Goal: Task Accomplishment & Management: Use online tool/utility

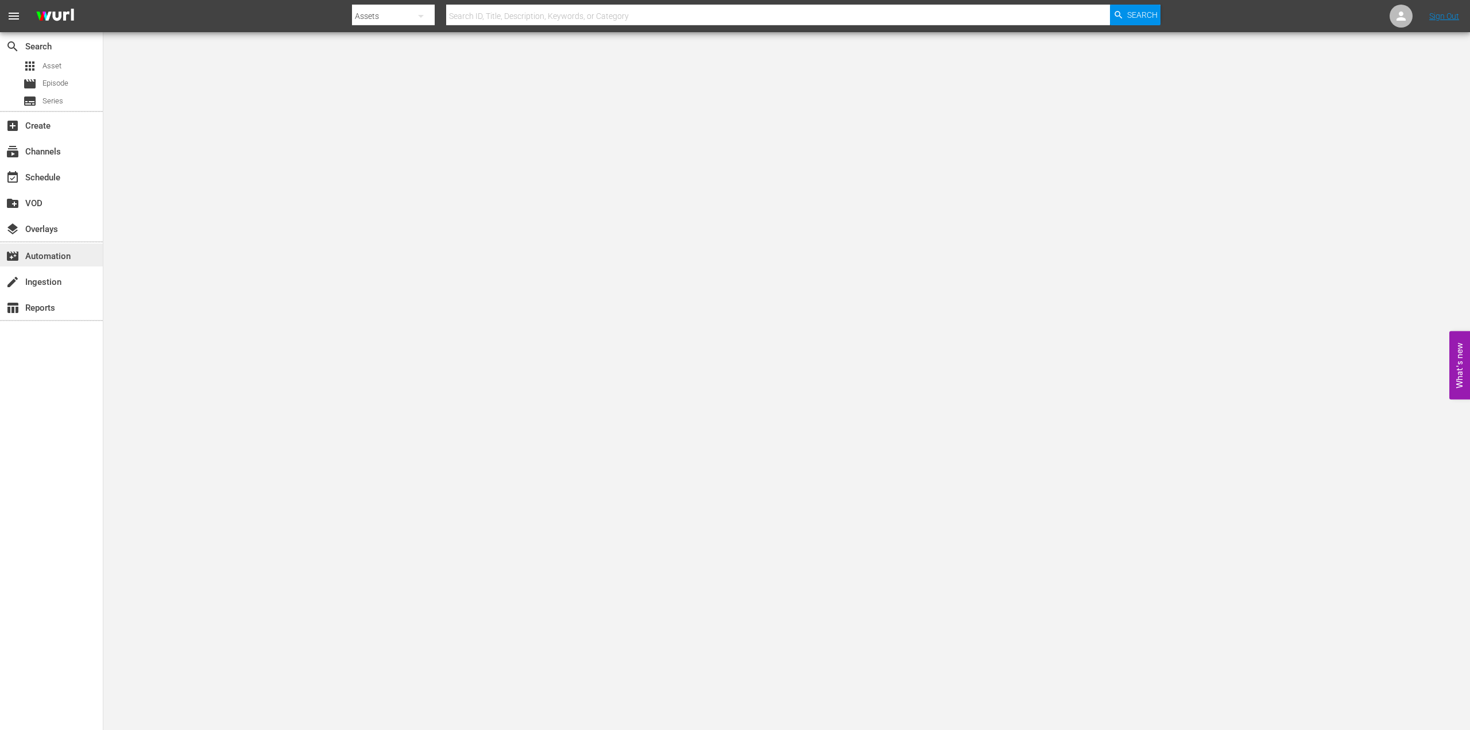
click at [40, 257] on div "movie_filter Automation" at bounding box center [32, 254] width 64 height 10
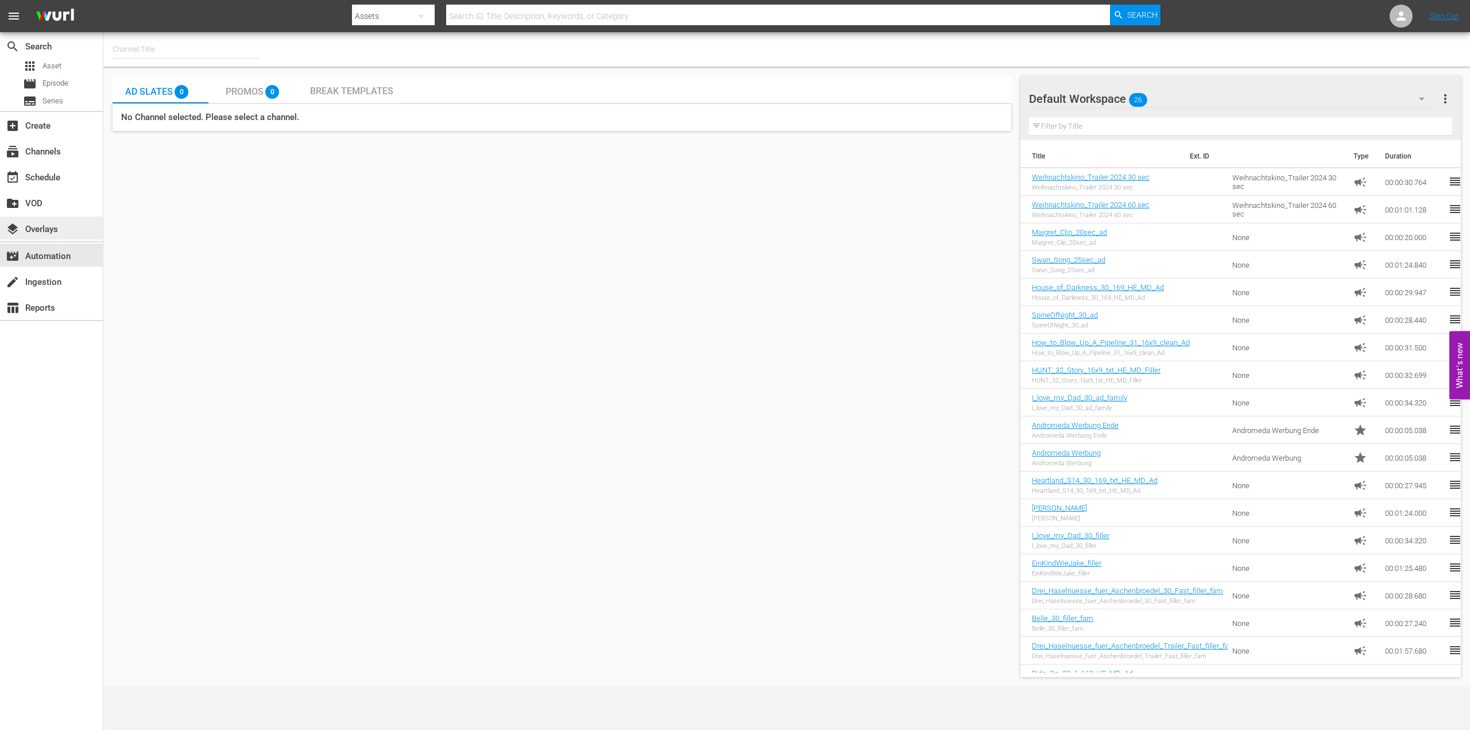
click at [28, 230] on div "layers Overlays" at bounding box center [32, 227] width 64 height 10
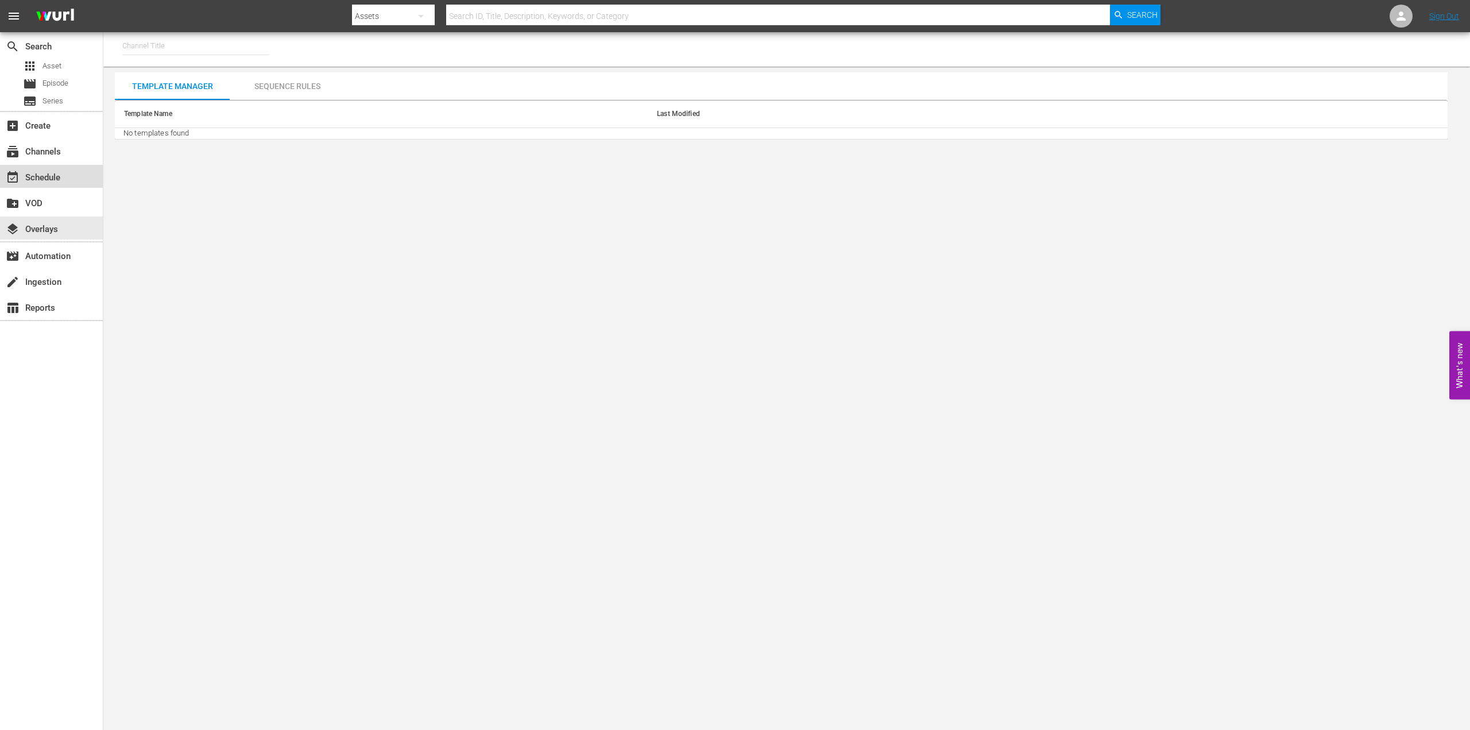
click at [52, 181] on div "event_available Schedule" at bounding box center [32, 176] width 64 height 10
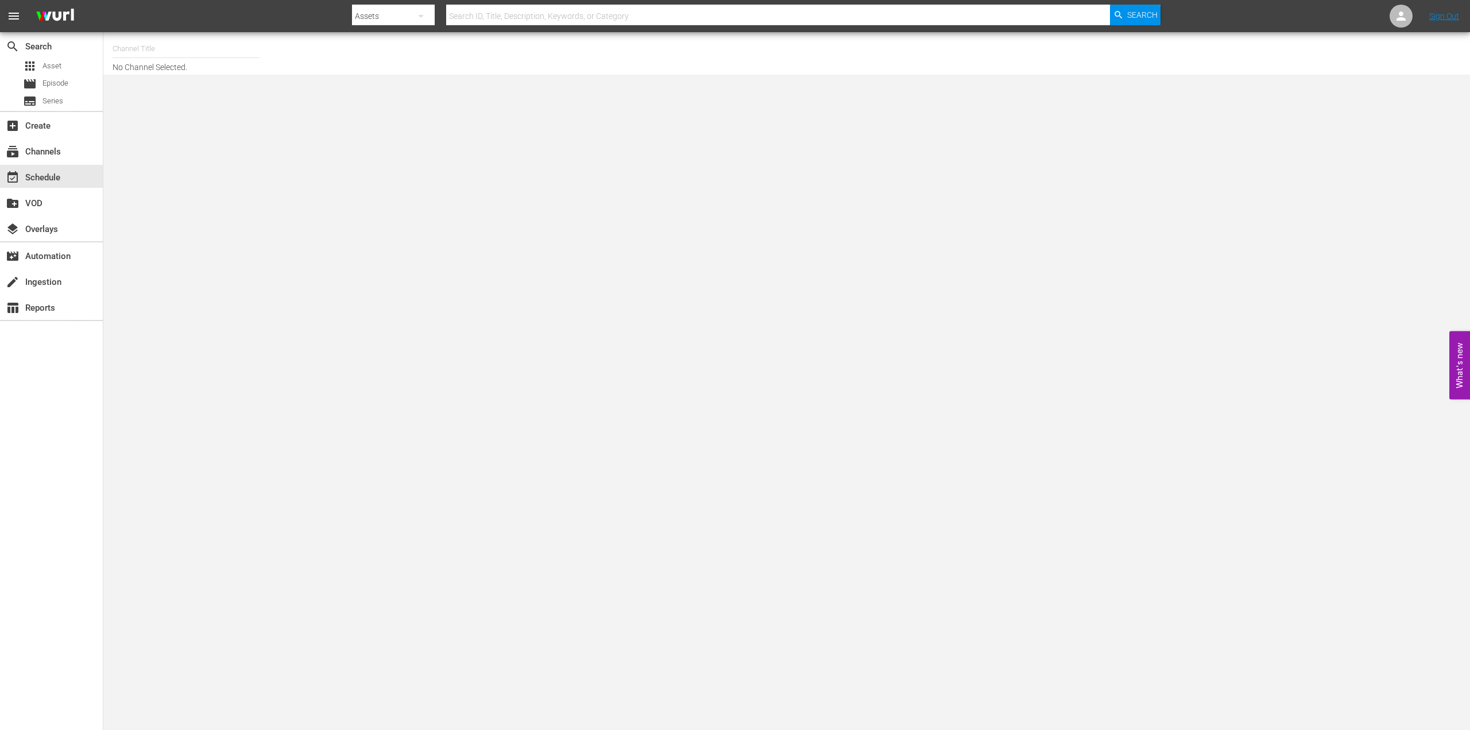
click at [143, 44] on input "text" at bounding box center [186, 49] width 147 height 28
click at [156, 49] on input "text" at bounding box center [186, 49] width 147 height 28
click at [178, 82] on div "FarmlandTV (1589 - plaionpictures_weihnachtskino_1)" at bounding box center [270, 81] width 297 height 28
type input "FarmlandTV (1589 - plaionpictures_weihnachtskino_1)"
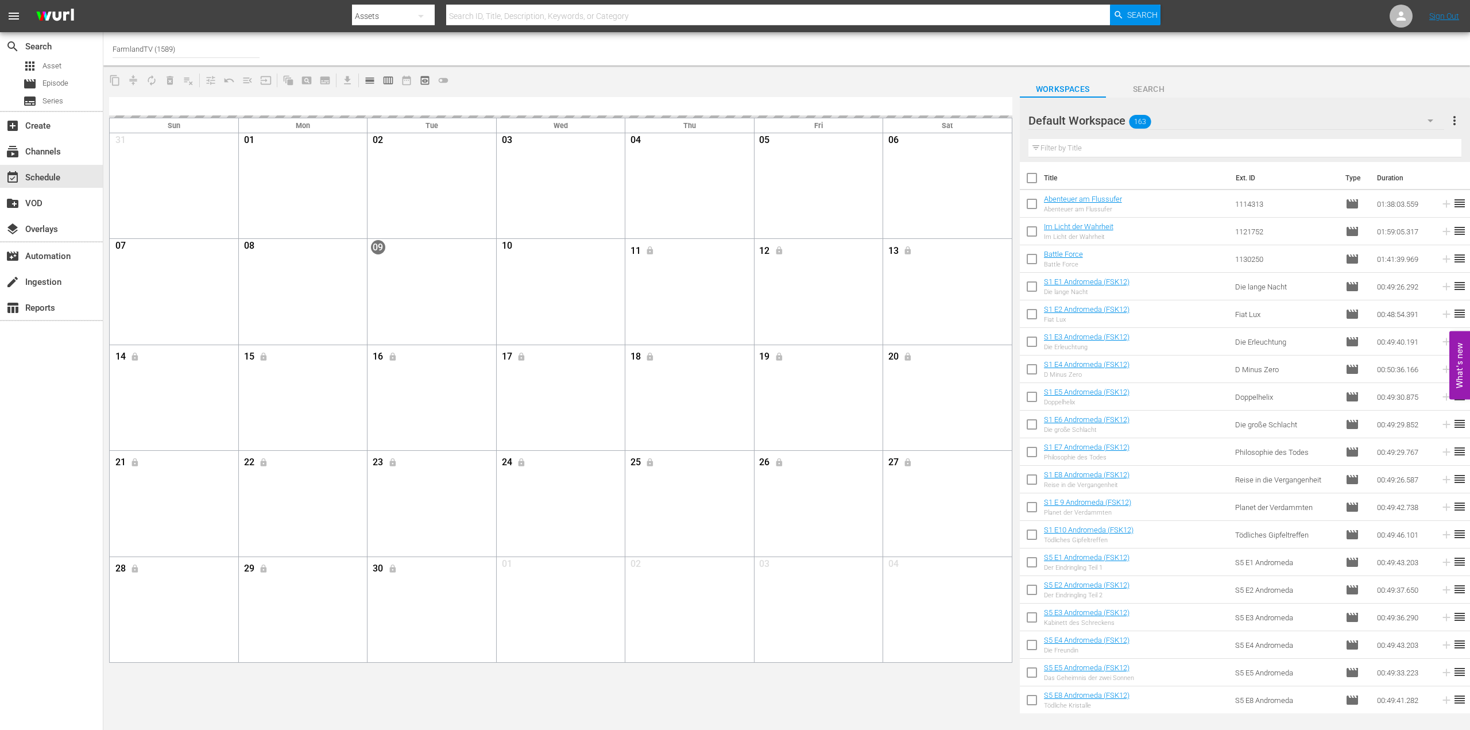
click at [1032, 180] on input "checkbox" at bounding box center [1032, 180] width 24 height 24
checkbox input "true"
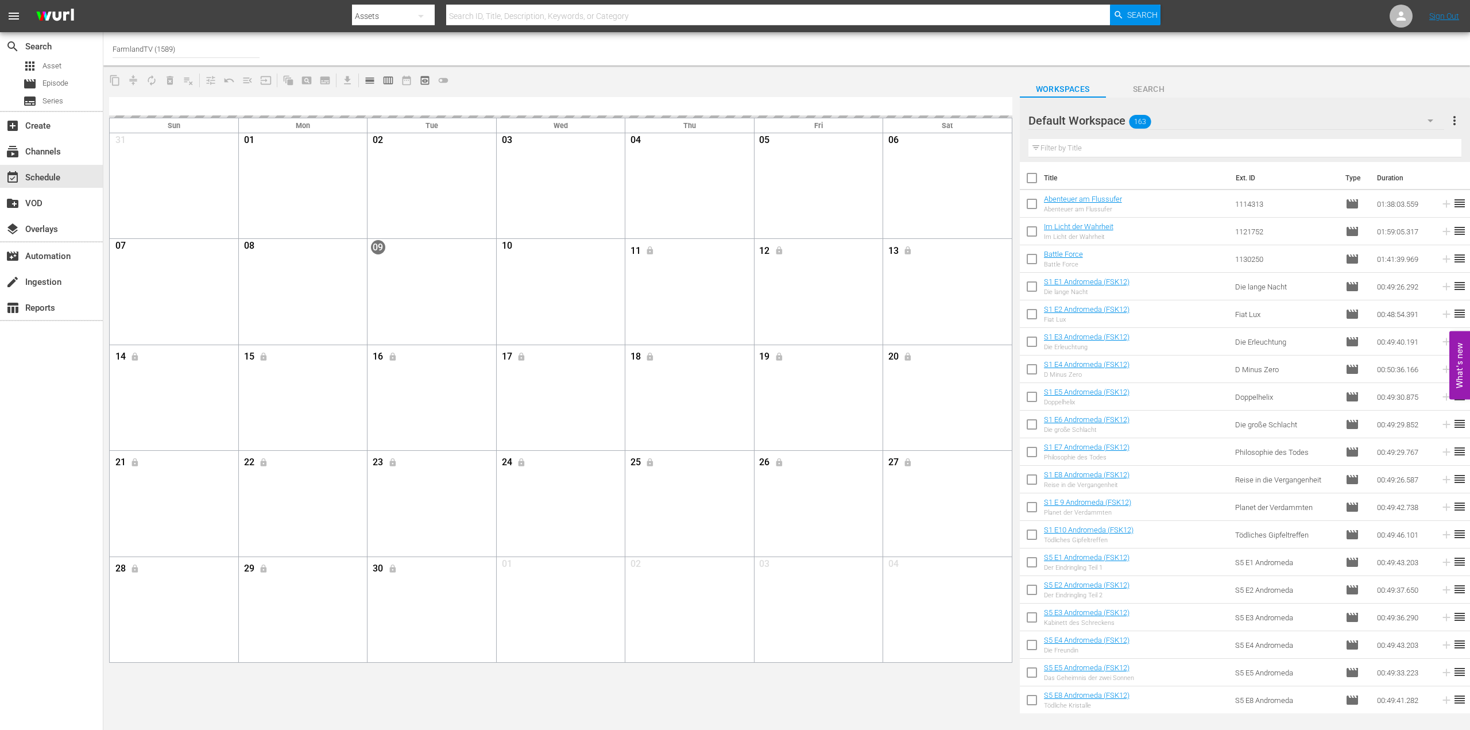
checkbox input "true"
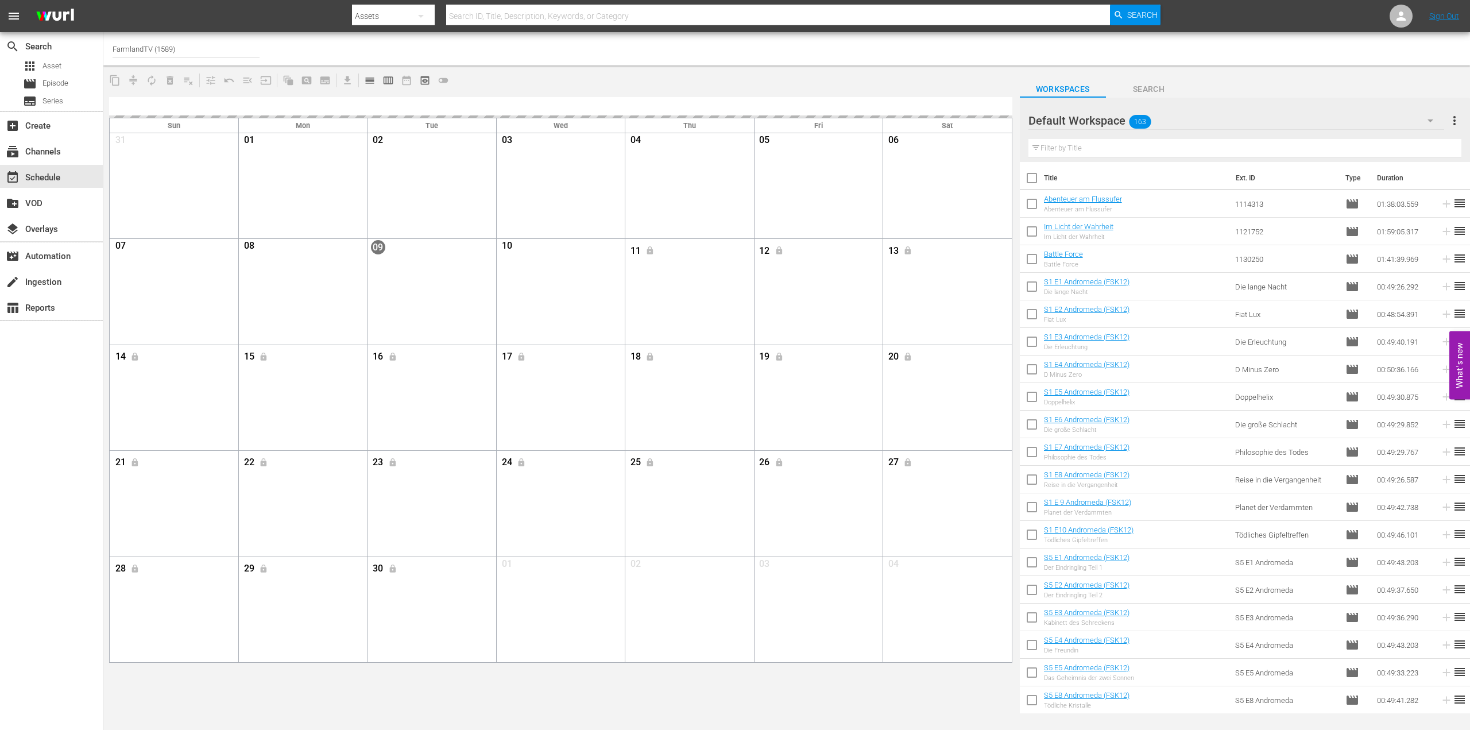
checkbox input "true"
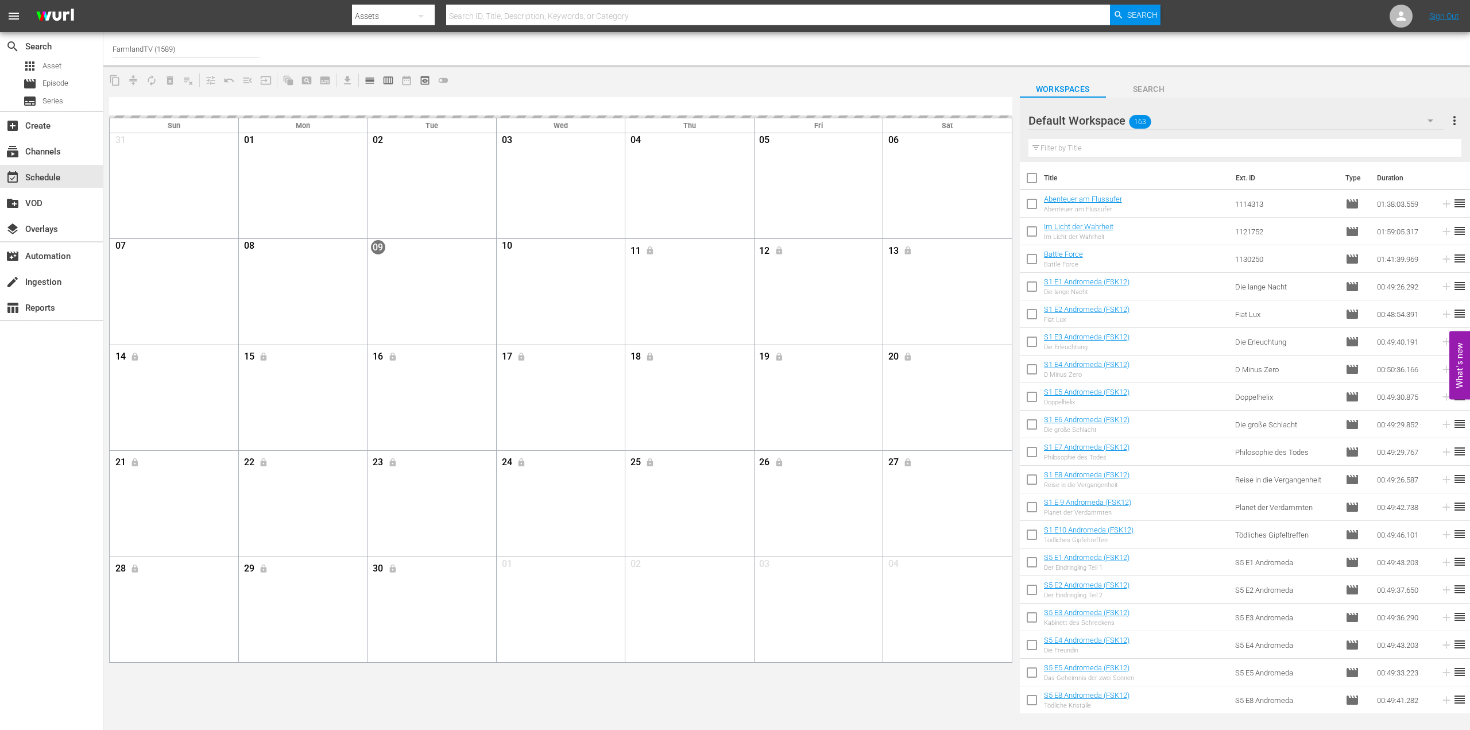
checkbox input "true"
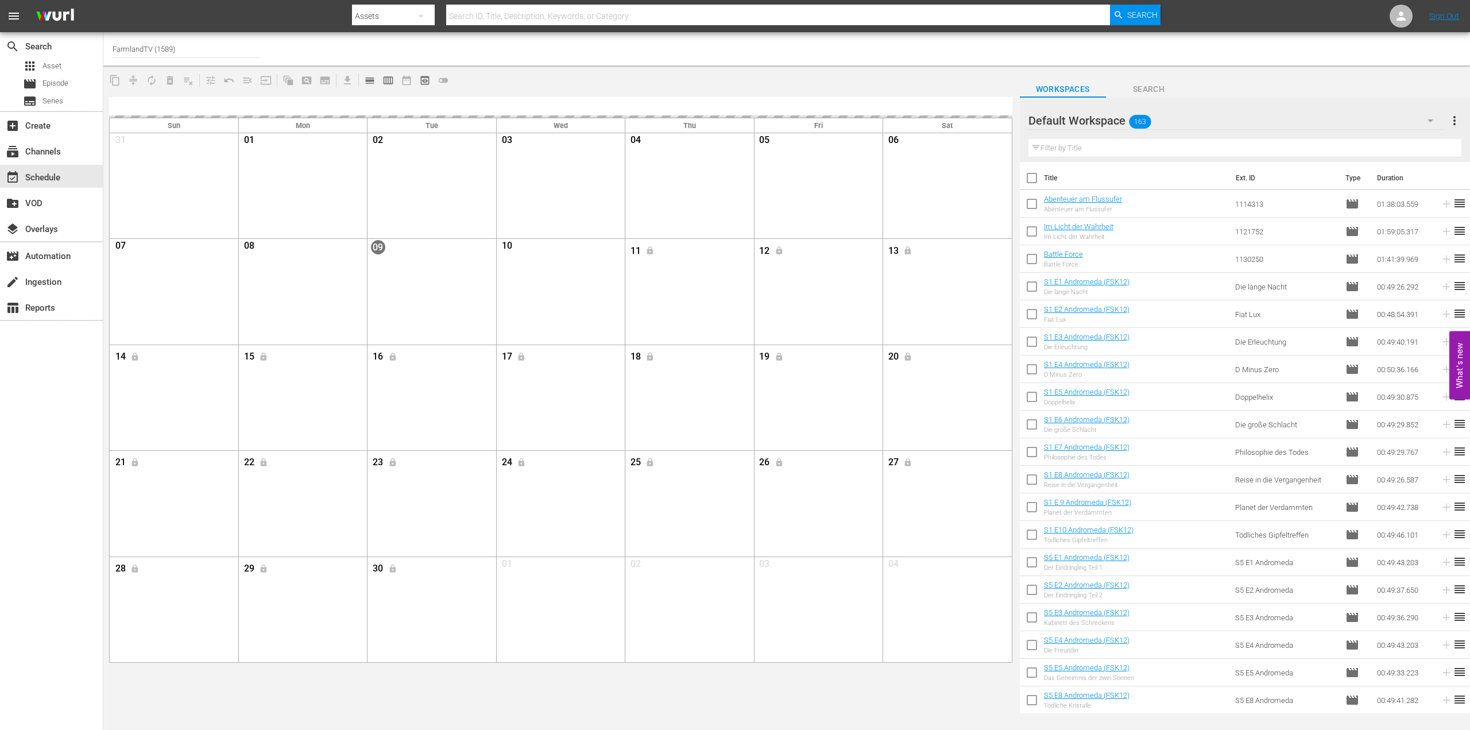
checkbox input "true"
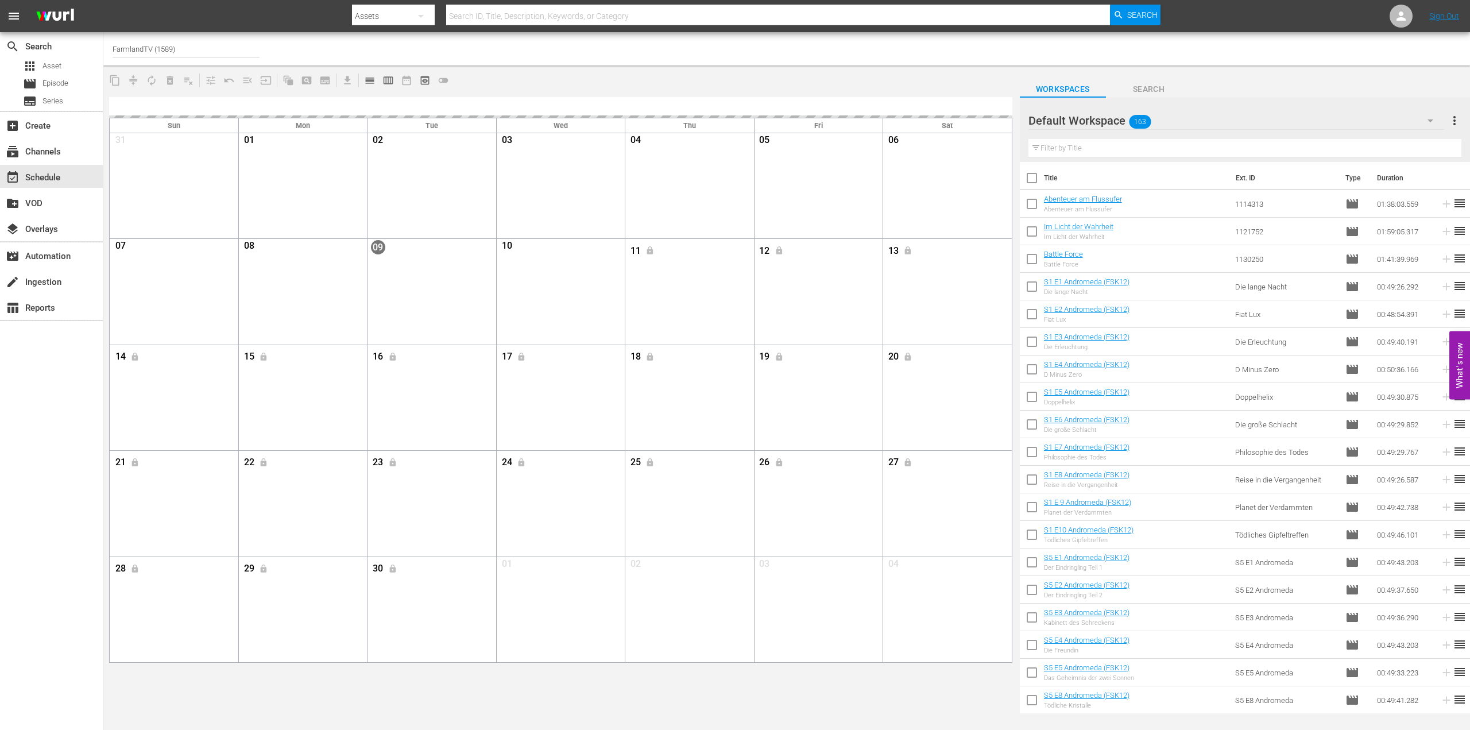
checkbox input "true"
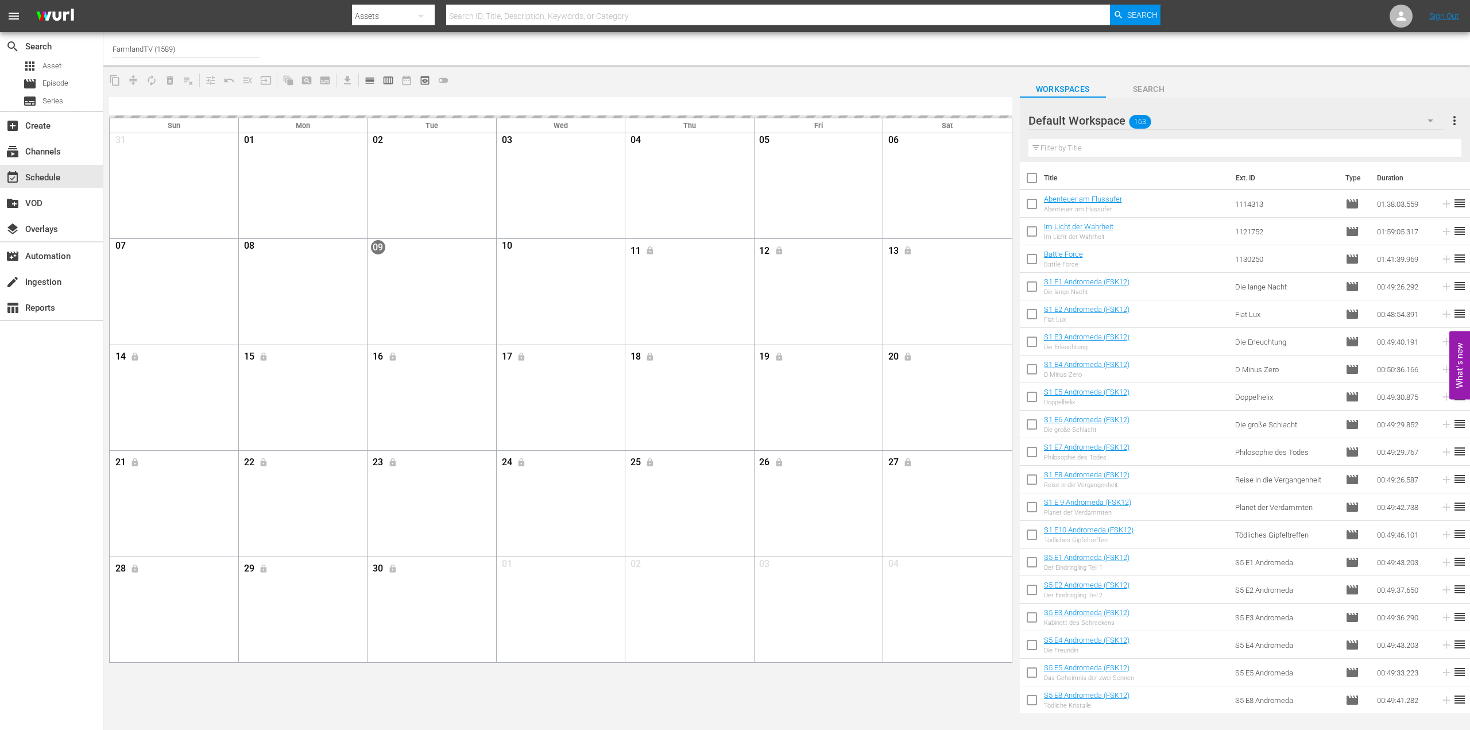
checkbox input "true"
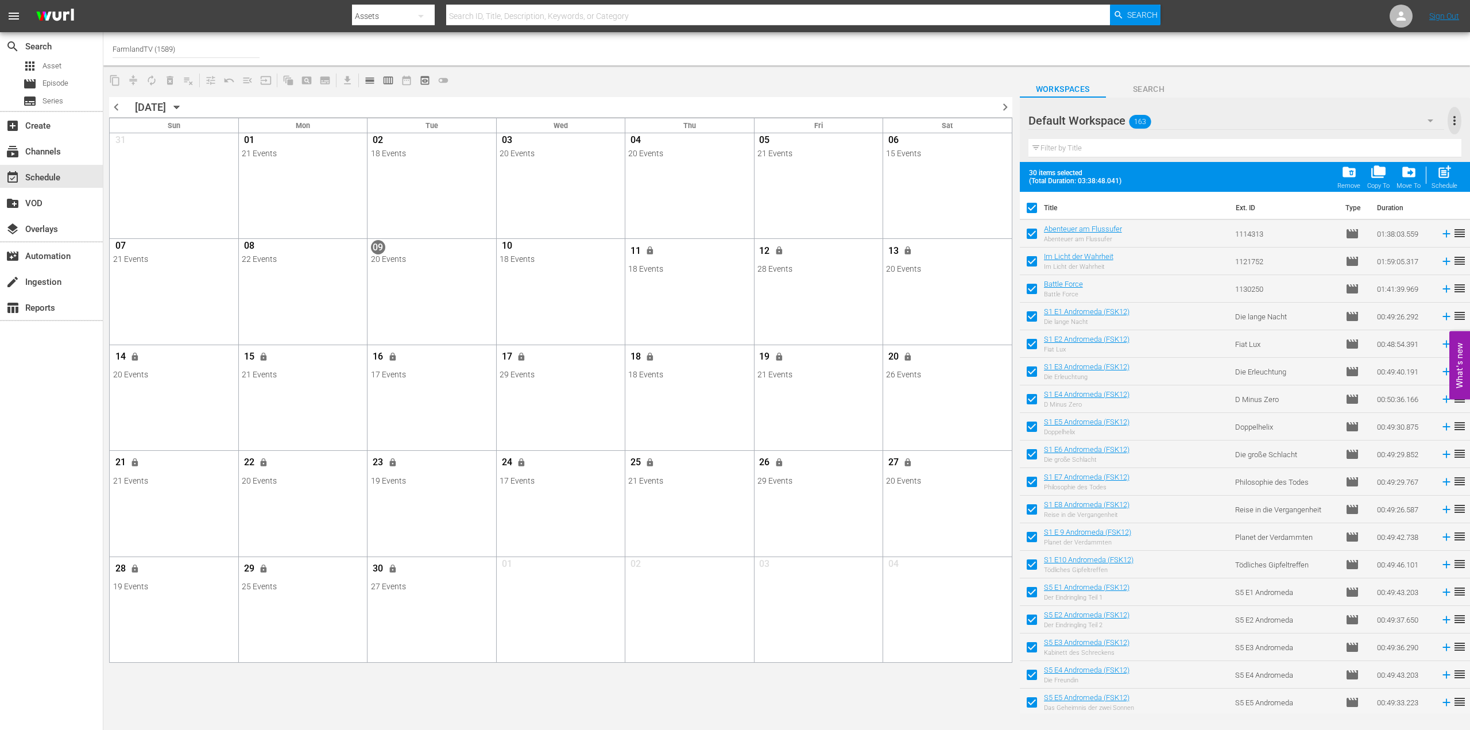
click at [1456, 123] on span "more_vert" at bounding box center [1454, 121] width 14 height 14
click at [1302, 91] on div "Workspaces Search" at bounding box center [1245, 86] width 450 height 23
click at [1037, 150] on input "text" at bounding box center [1244, 148] width 433 height 18
click at [1132, 86] on span "Search" at bounding box center [1149, 89] width 86 height 14
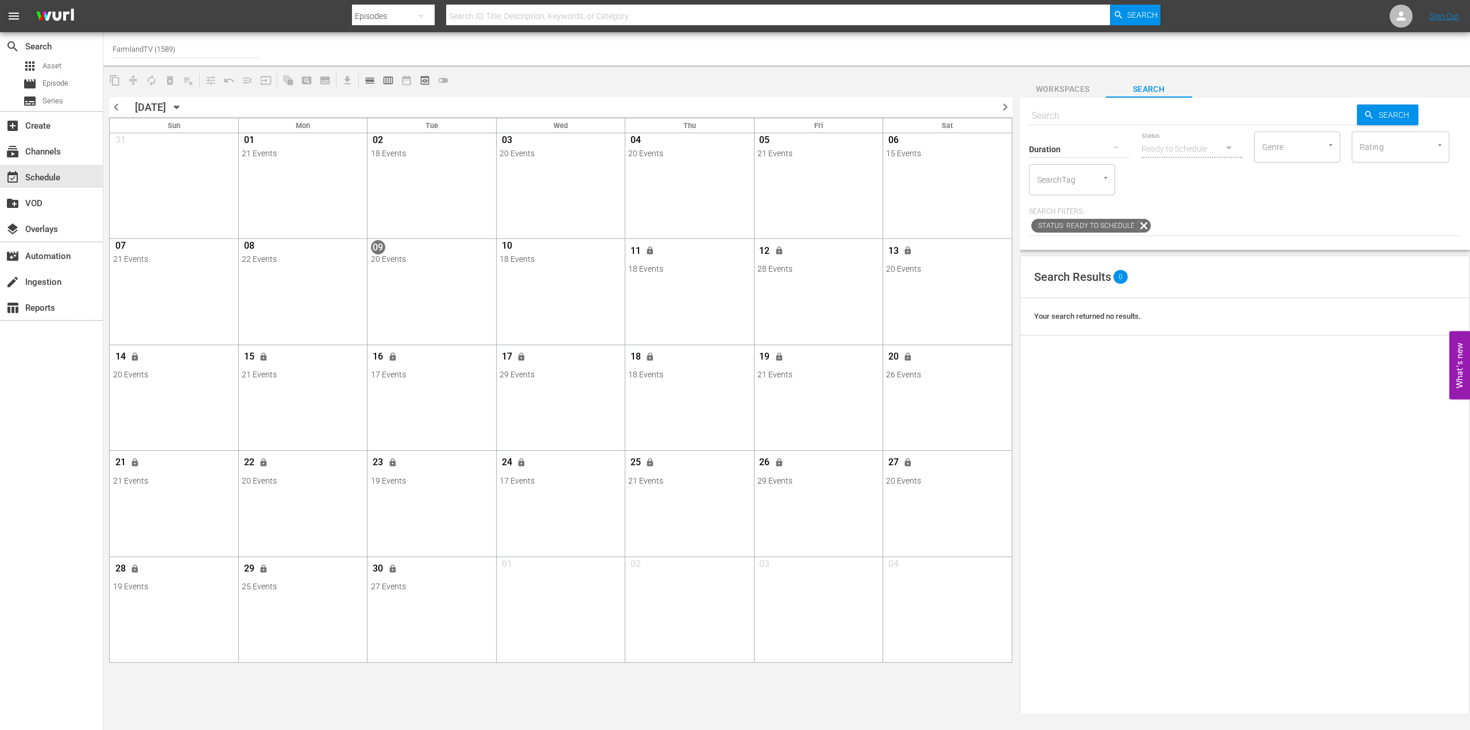
click at [182, 49] on input "FarmlandTV (1589)" at bounding box center [186, 49] width 147 height 28
drag, startPoint x: 161, startPoint y: 47, endPoint x: 109, endPoint y: 42, distance: 53.0
click at [104, 46] on div "Channel Title FarmlandTV (1589)" at bounding box center [786, 48] width 1367 height 33
click at [145, 79] on div "Andromeda (1839 - plaion_pictures_gmbh_andromeda_1)" at bounding box center [270, 81] width 297 height 28
type input "Andromeda (1839 - plaion_pictures_gmbh_andromeda_1)"
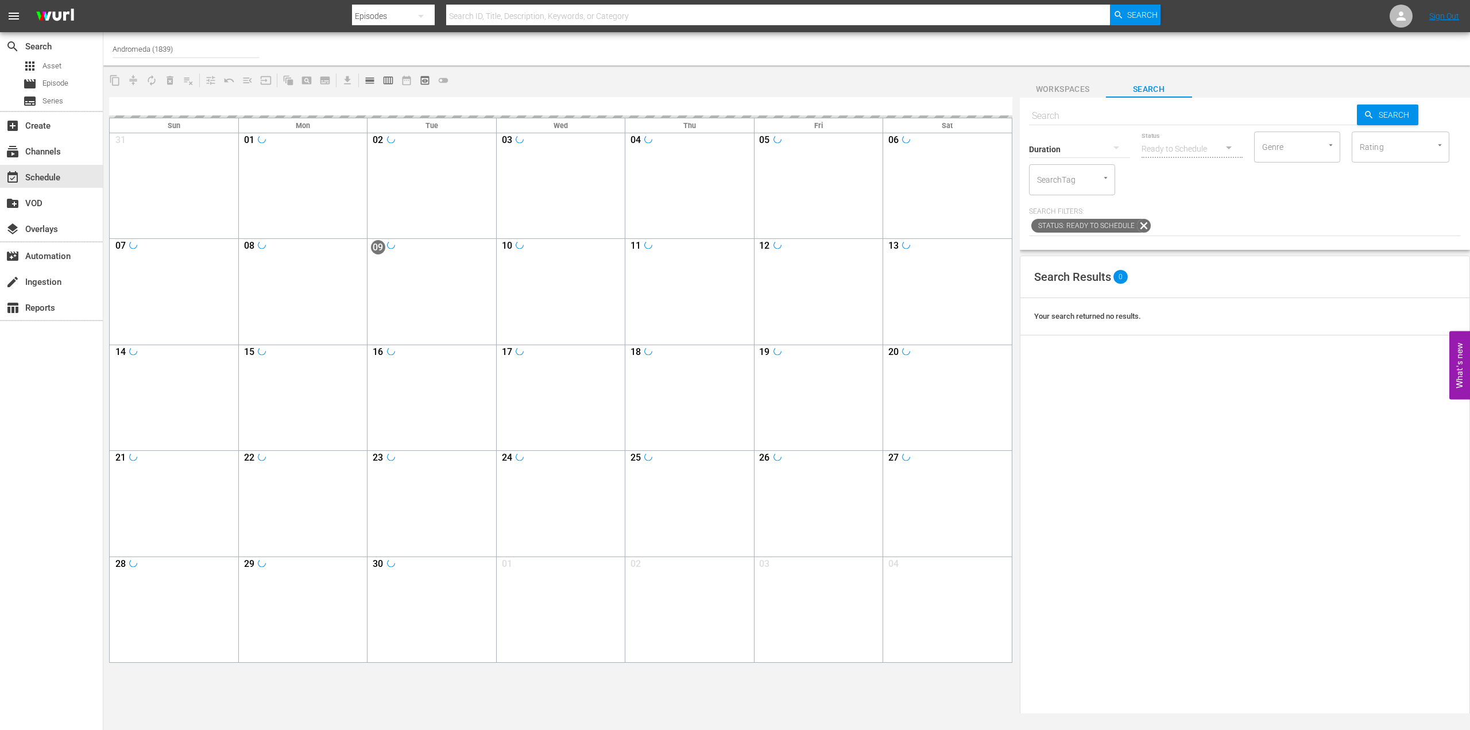
click at [1064, 87] on span "Workspaces" at bounding box center [1063, 89] width 86 height 14
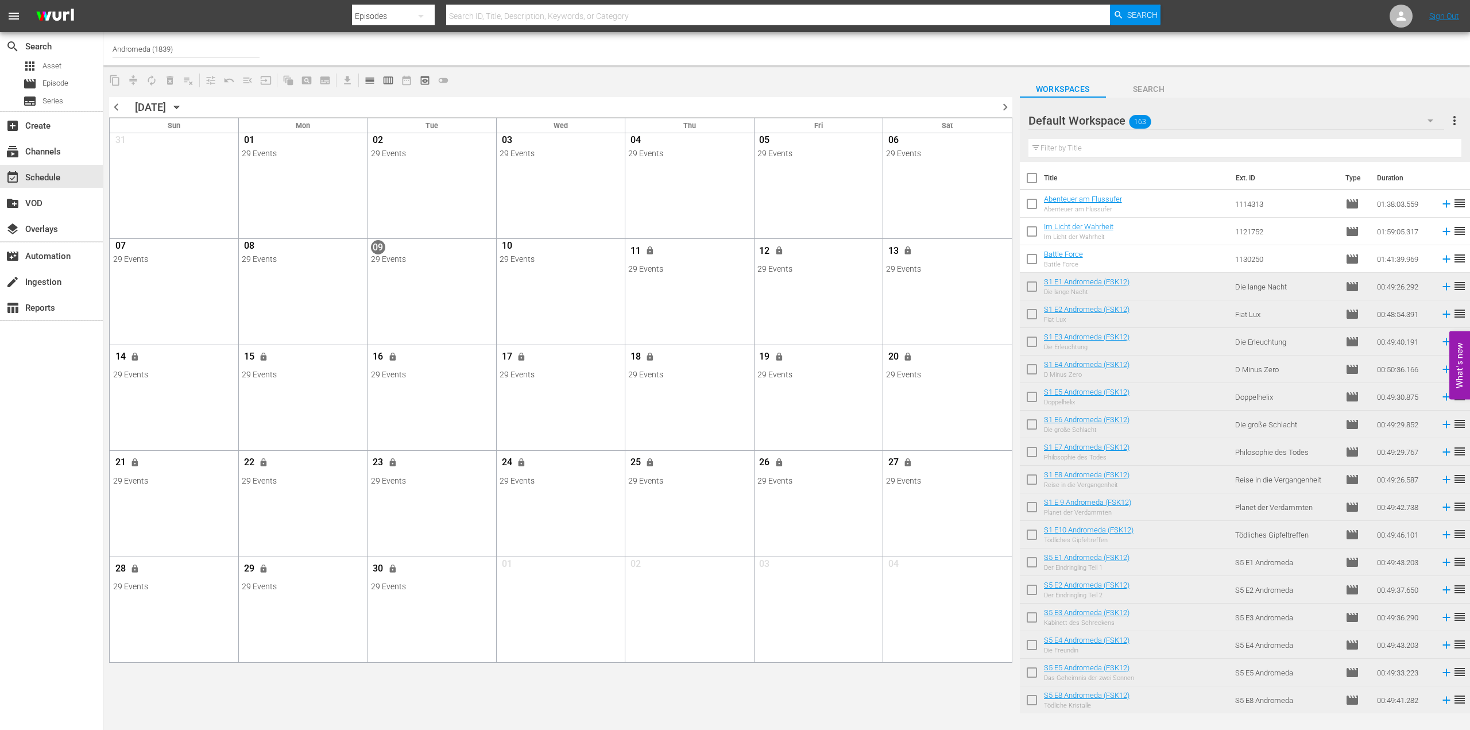
click at [1031, 341] on input "checkbox" at bounding box center [1032, 344] width 24 height 24
checkbox input "true"
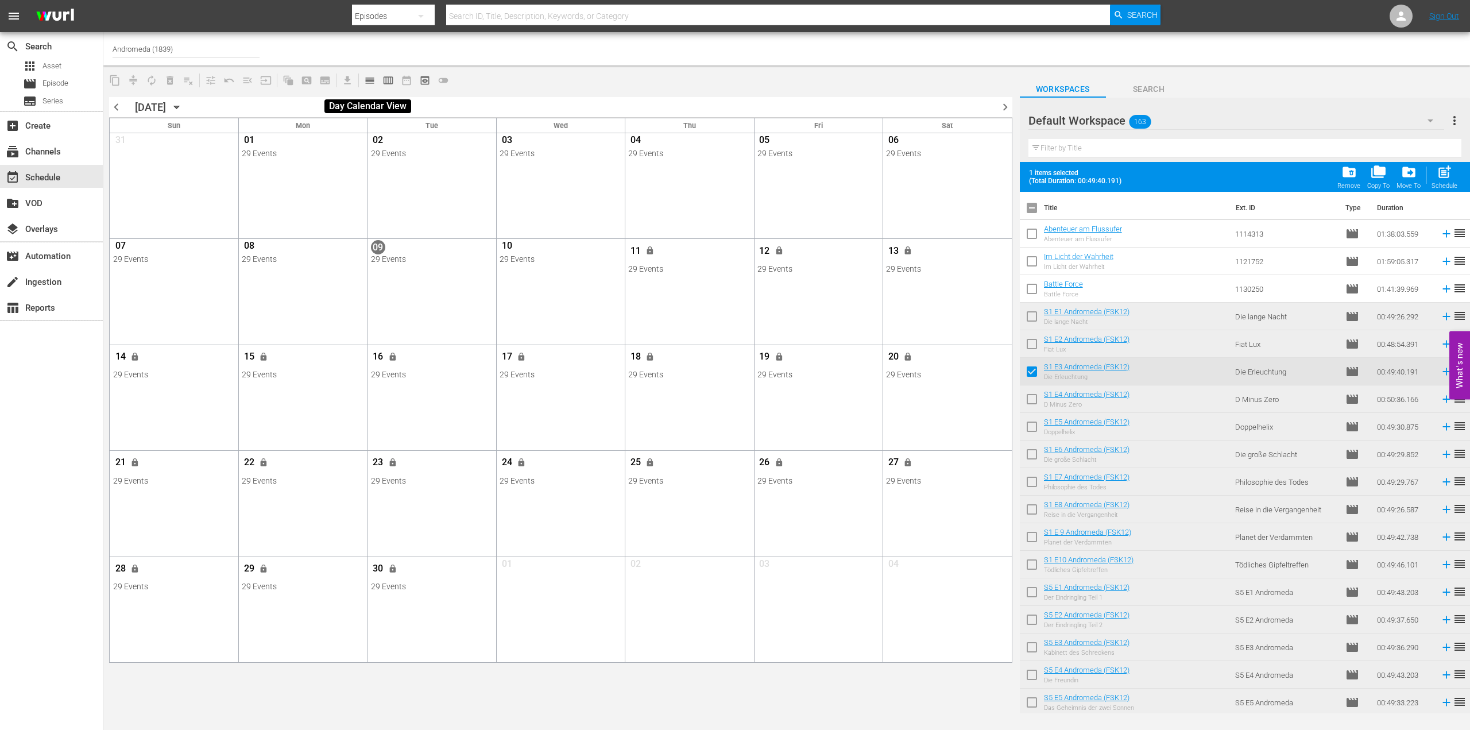
click at [368, 83] on span "calendar_view_day_outlined" at bounding box center [369, 80] width 11 height 11
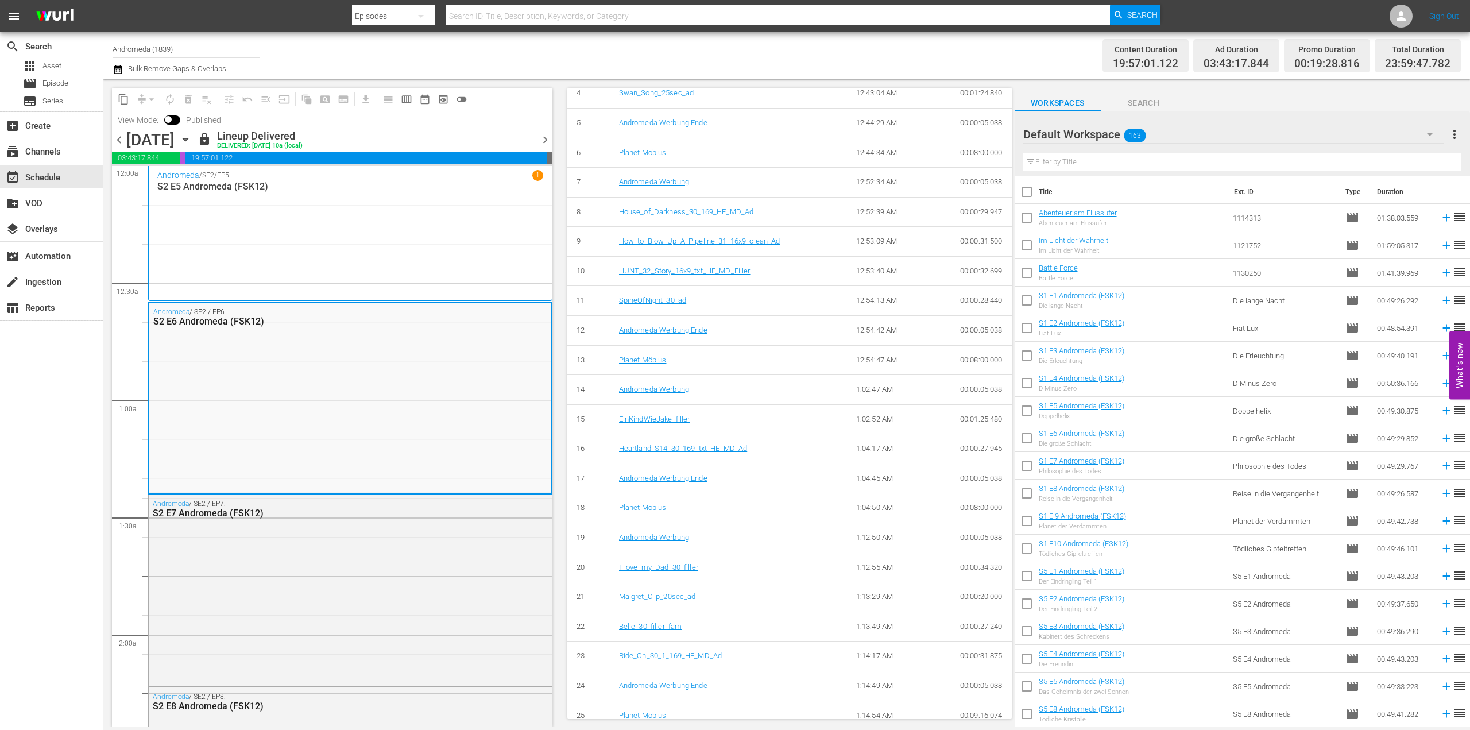
scroll to position [602, 0]
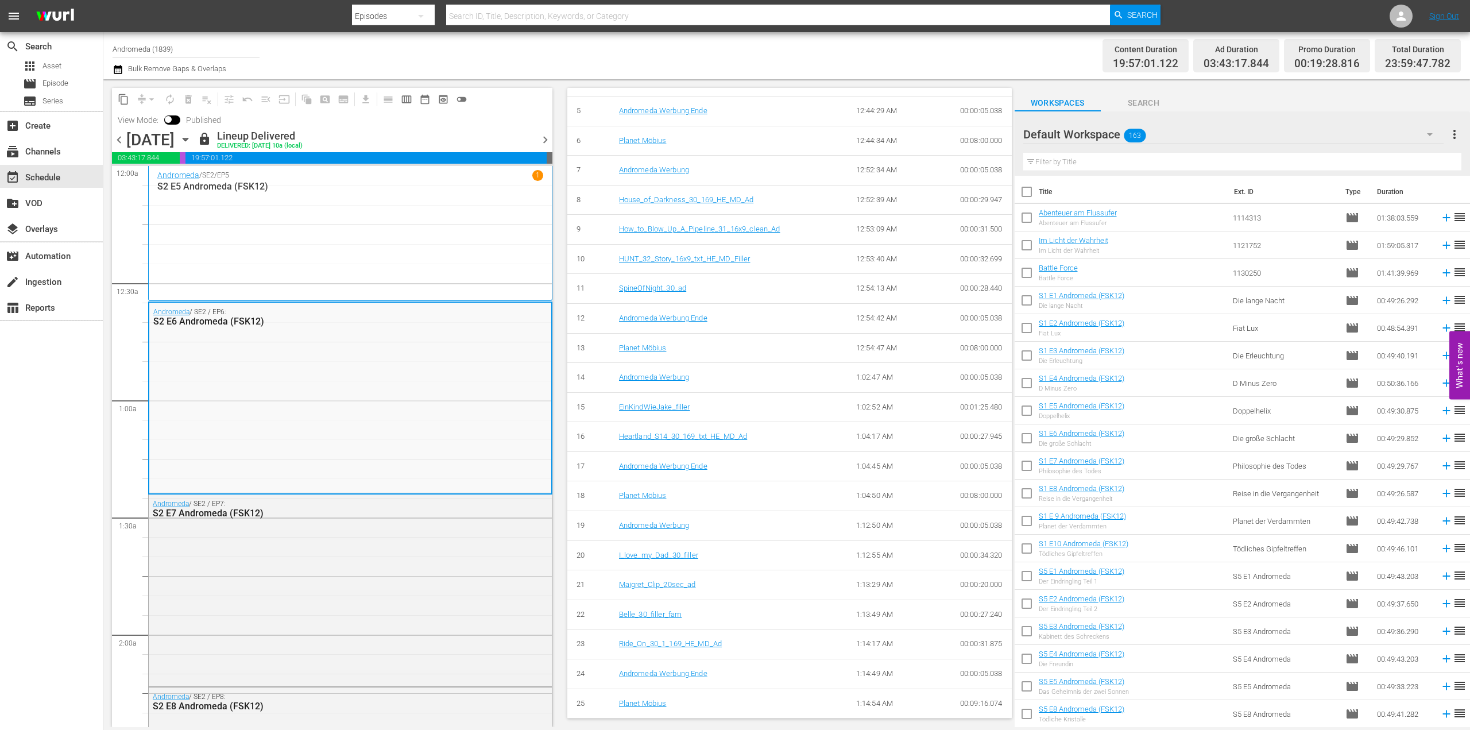
click at [993, 55] on div "Content Duration 19:57:01.122 Ad Duration 03:43:17.844 Promo Duration 00:19:28.…" at bounding box center [1154, 55] width 613 height 41
